Goal: Information Seeking & Learning: Learn about a topic

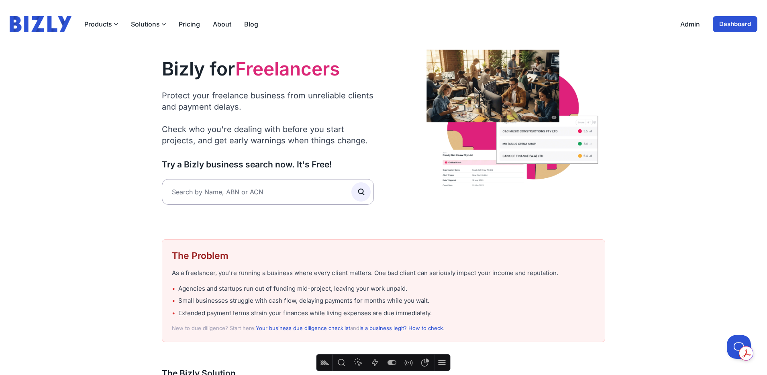
click at [246, 25] on link "Blog" at bounding box center [251, 24] width 14 height 10
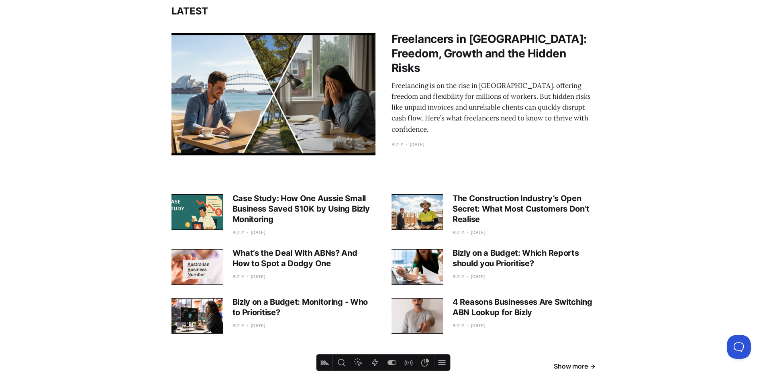
scroll to position [238, 0]
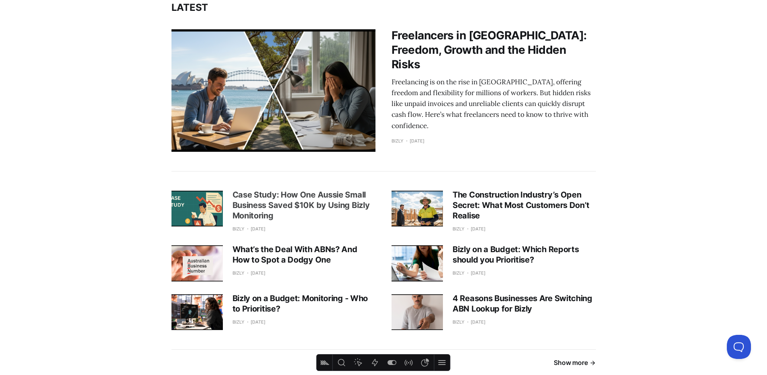
click at [309, 201] on h3 "Case Study: How One Aussie Small Business Saved $10K by Using Bizly Monitoring" at bounding box center [304, 205] width 143 height 31
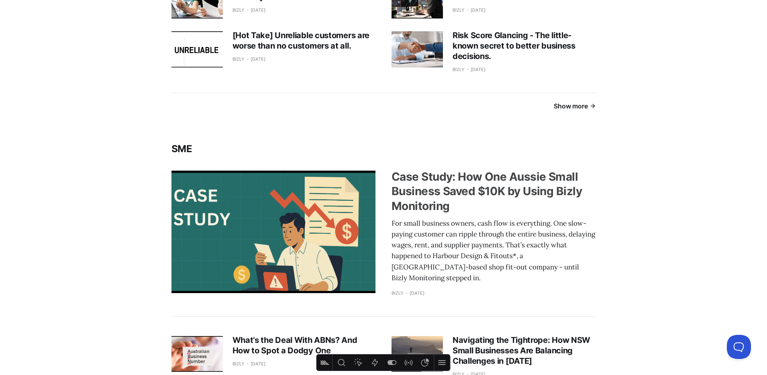
scroll to position [897, 0]
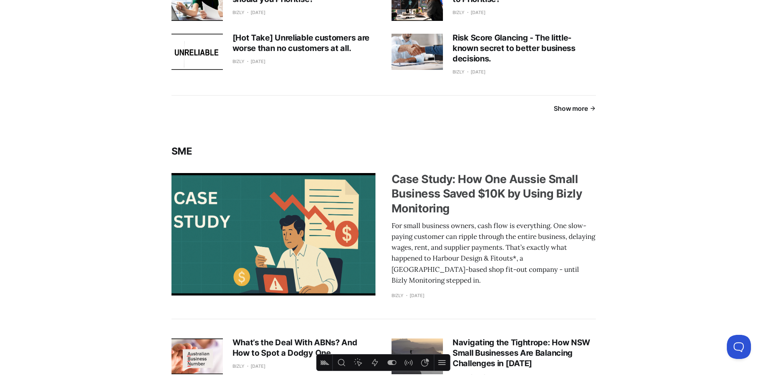
click at [398, 190] on h3 "Case Study: How One Aussie Small Business Saved $10K by Using Bizly Monitoring" at bounding box center [494, 194] width 204 height 44
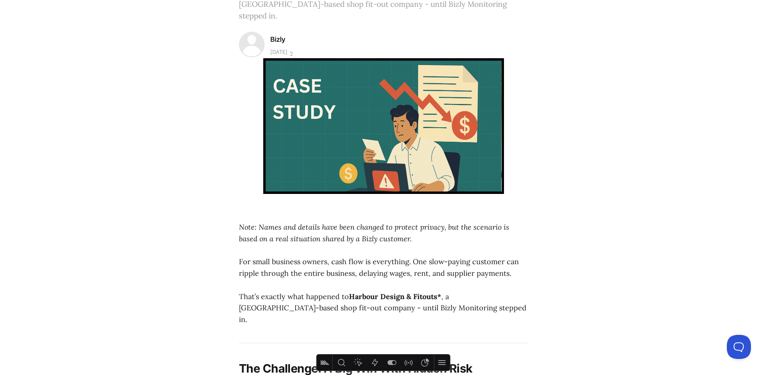
scroll to position [260, 0]
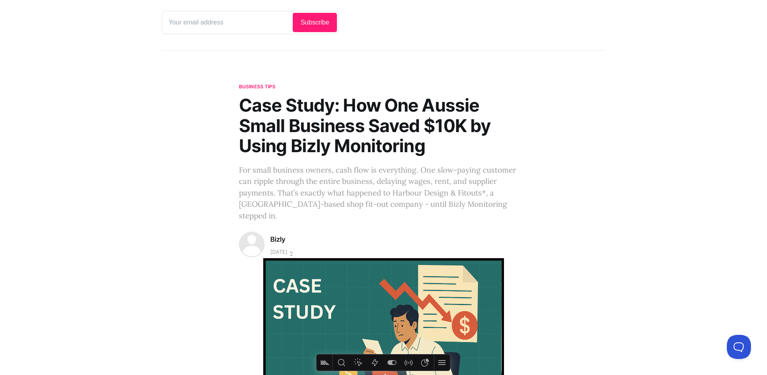
scroll to position [163, 0]
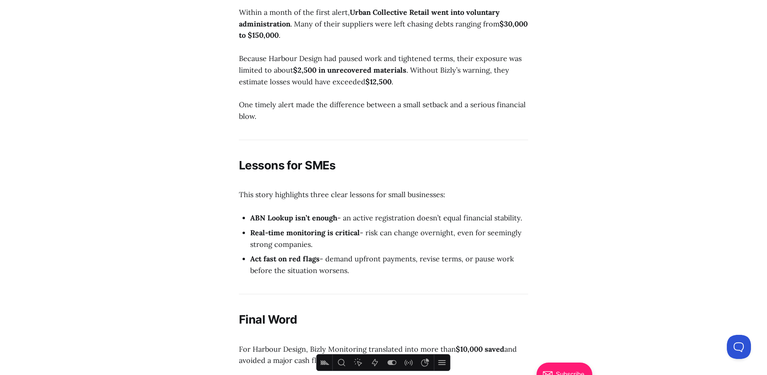
scroll to position [1437, 0]
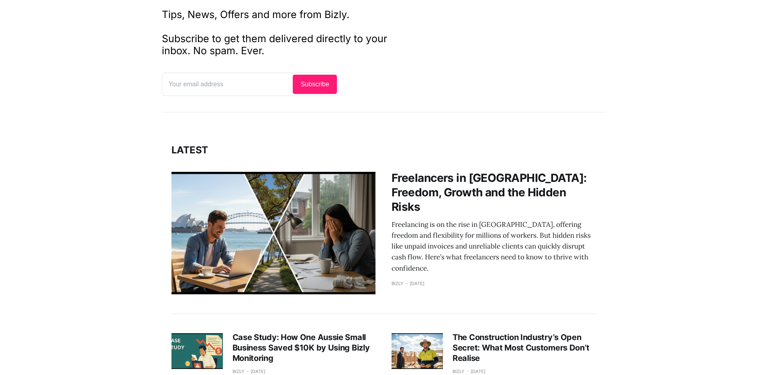
click at [391, 209] on link "Freelancers in Australia: Freedom, Growth and the Hidden Risks Freelancing is o…" at bounding box center [384, 233] width 425 height 123
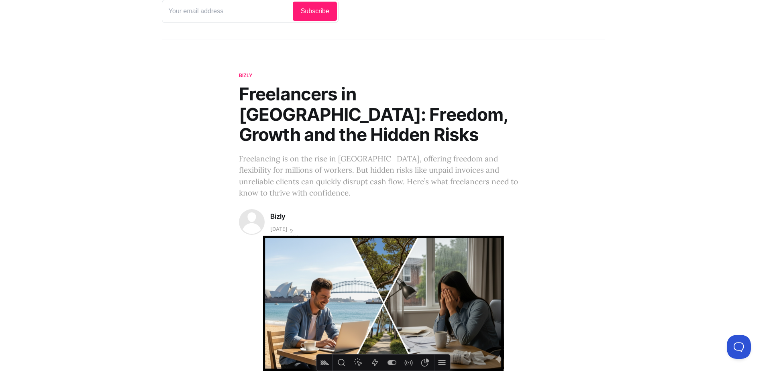
scroll to position [183, 0]
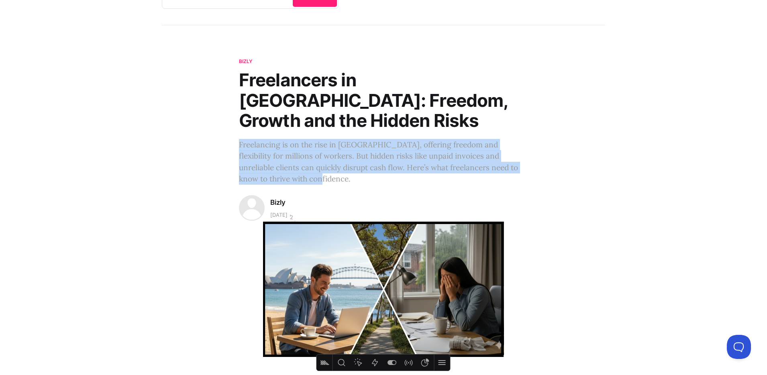
drag, startPoint x: 239, startPoint y: 123, endPoint x: 294, endPoint y: 158, distance: 65.1
click at [295, 157] on p "Freelancing is on the rise in [GEOGRAPHIC_DATA], offering freedom and flexibili…" at bounding box center [383, 162] width 289 height 46
copy p "Freelancing is on the rise in [GEOGRAPHIC_DATA], offering freedom and flexibili…"
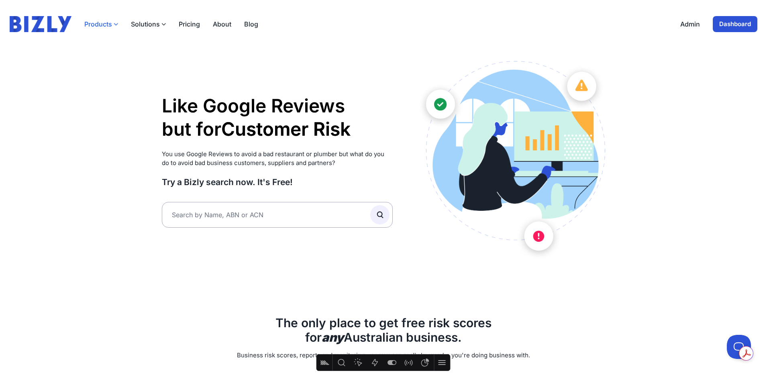
click at [111, 23] on button "Products" at bounding box center [101, 24] width 34 height 10
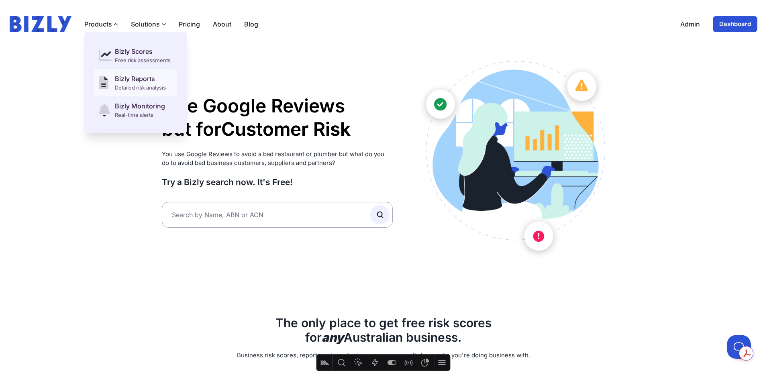
click at [126, 85] on div "Detailed risk analysis" at bounding box center [140, 88] width 51 height 8
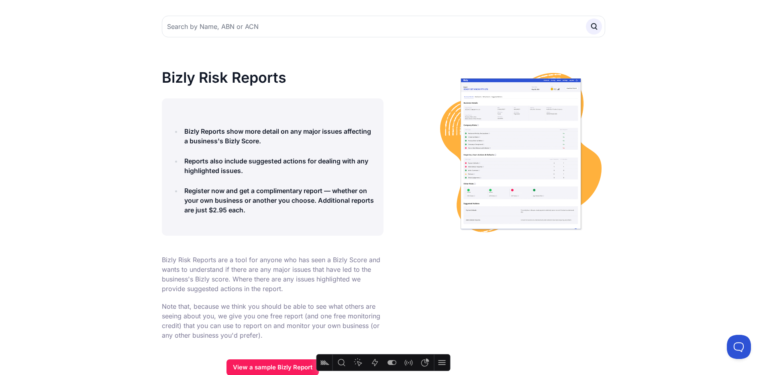
scroll to position [22, 0]
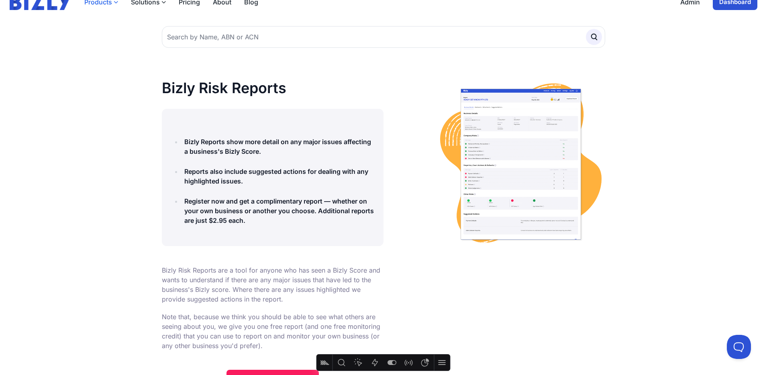
click at [117, 5] on button "Products" at bounding box center [101, 2] width 34 height 10
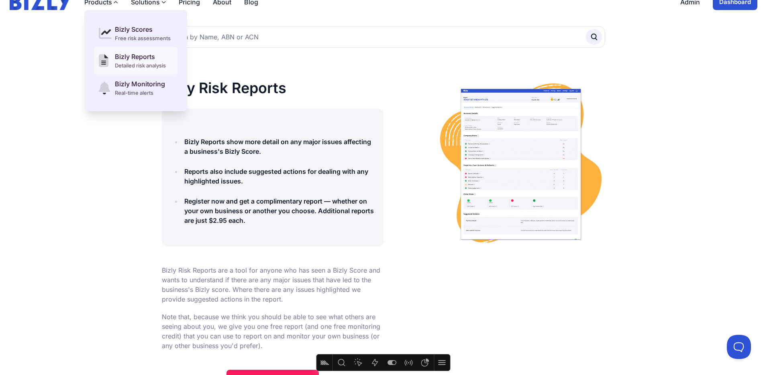
click at [126, 56] on div "Bizly Reports" at bounding box center [140, 57] width 51 height 10
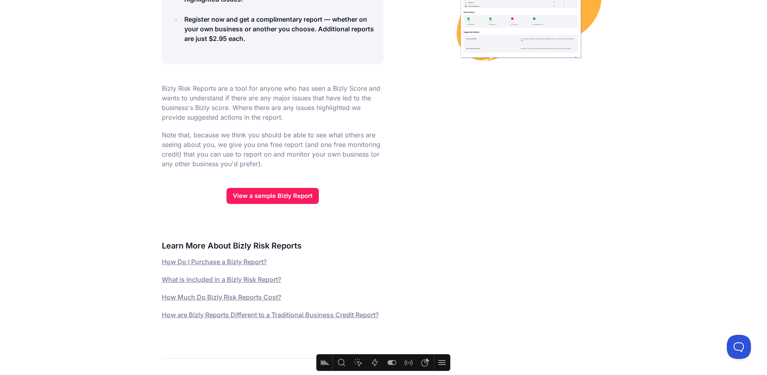
scroll to position [11, 0]
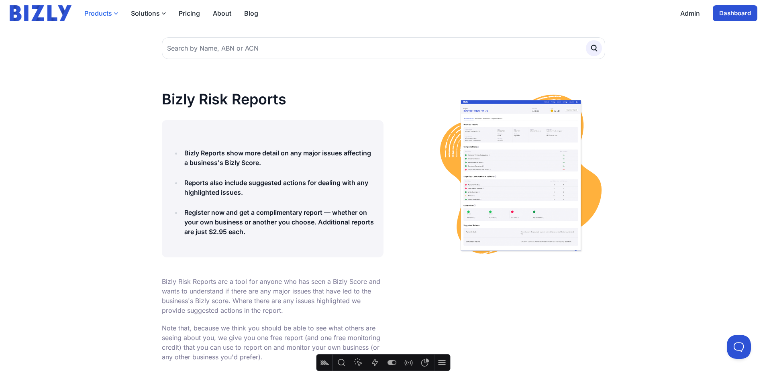
click at [109, 12] on button "Products" at bounding box center [101, 13] width 34 height 10
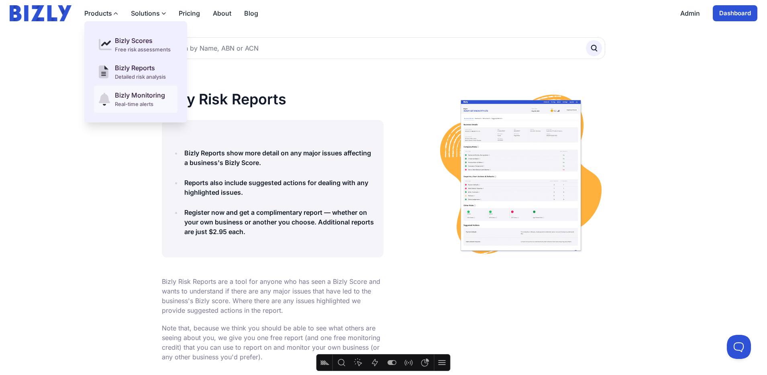
click at [123, 102] on div "Real-time alerts" at bounding box center [140, 104] width 50 height 8
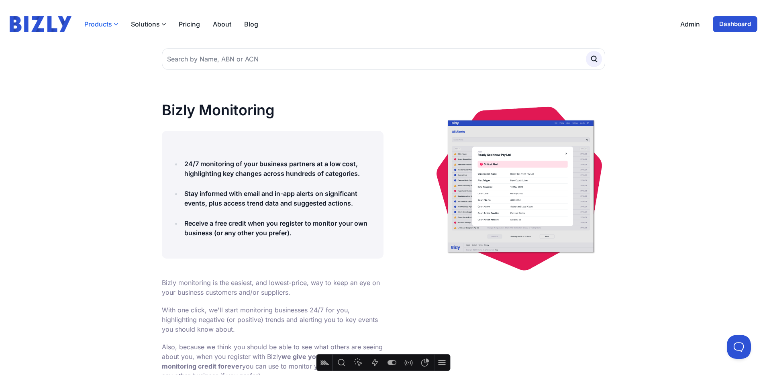
click at [114, 21] on button "Products" at bounding box center [101, 24] width 34 height 10
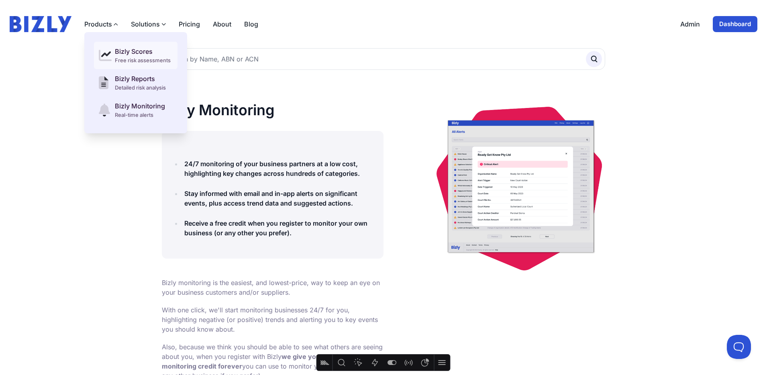
click at [121, 51] on div "Bizly Scores" at bounding box center [143, 52] width 56 height 10
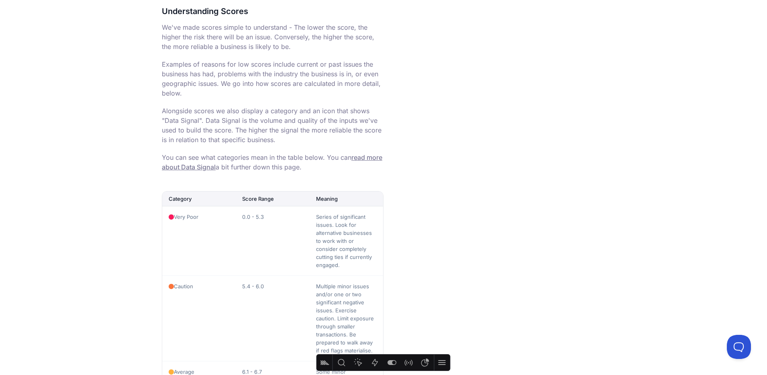
scroll to position [692, 0]
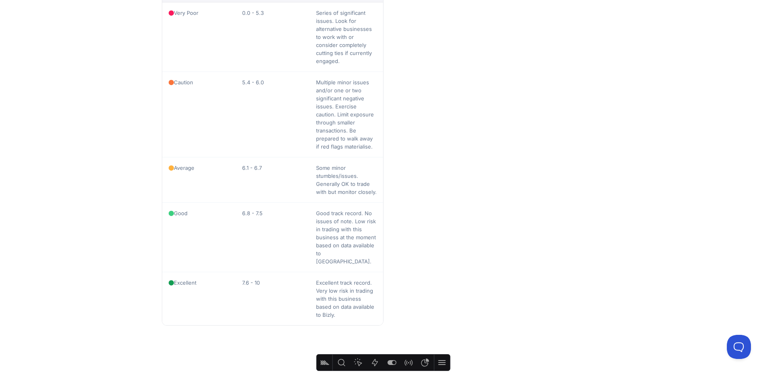
scroll to position [878, 0]
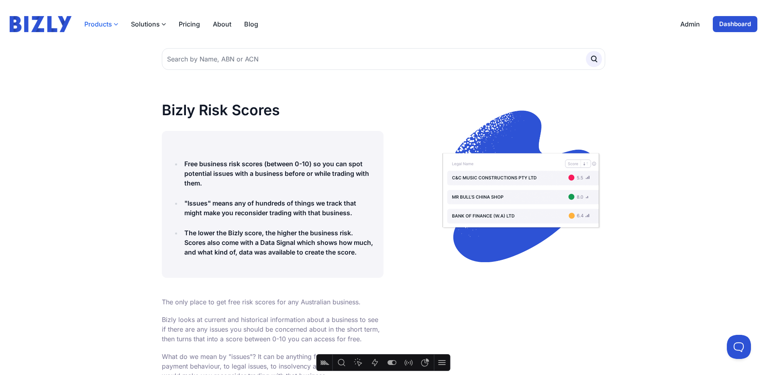
click at [101, 23] on button "Products" at bounding box center [101, 24] width 34 height 10
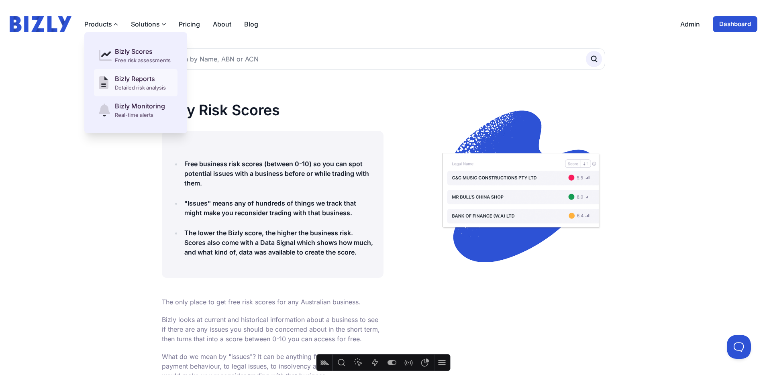
click at [127, 84] on div "Detailed risk analysis" at bounding box center [140, 88] width 51 height 8
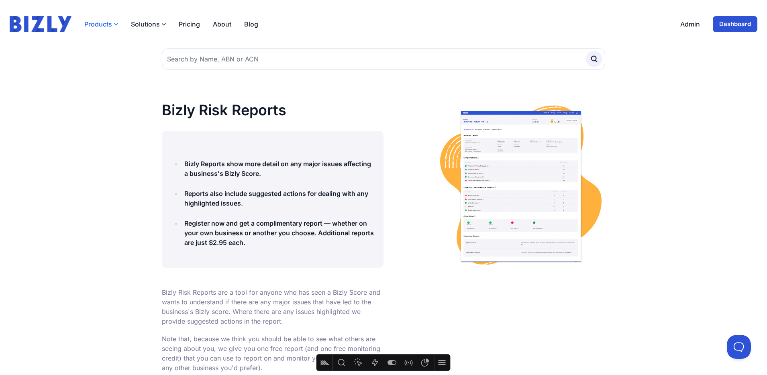
click at [101, 22] on button "Products" at bounding box center [101, 24] width 34 height 10
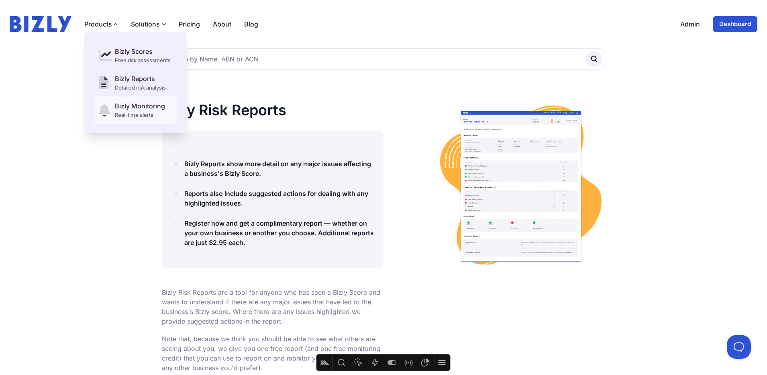
click at [120, 115] on div "Real-time alerts" at bounding box center [140, 115] width 50 height 8
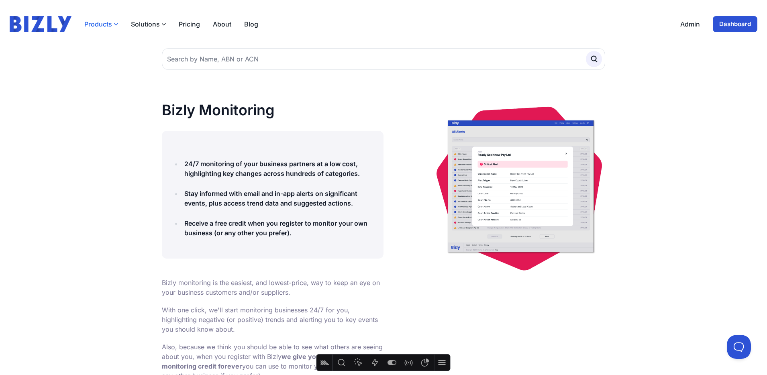
drag, startPoint x: 110, startPoint y: 24, endPoint x: 106, endPoint y: 23, distance: 4.1
click at [110, 23] on button "Products" at bounding box center [101, 24] width 34 height 10
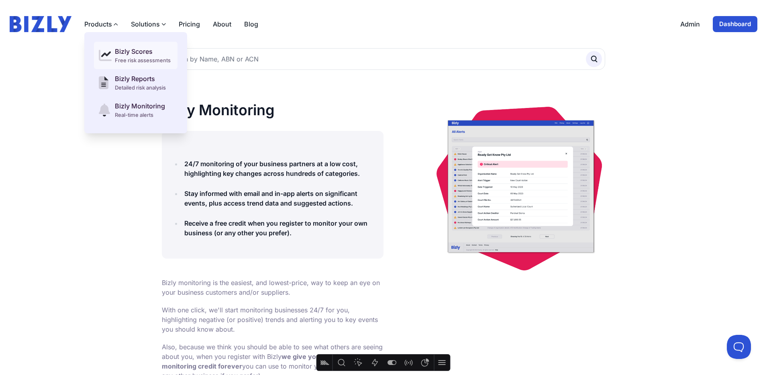
click at [133, 53] on div "Bizly Scores" at bounding box center [143, 52] width 56 height 10
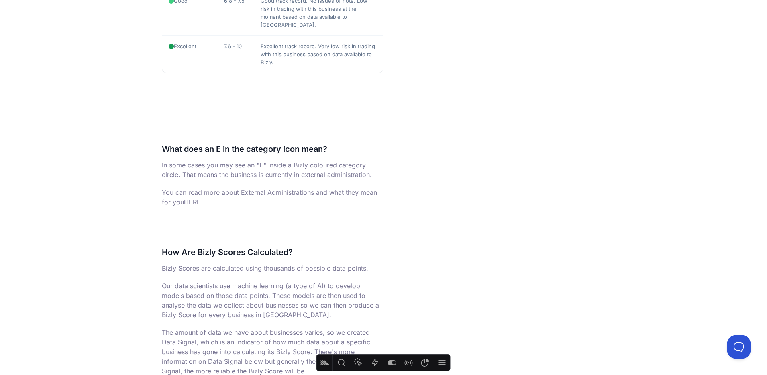
scroll to position [1031, 0]
